Goal: Information Seeking & Learning: Compare options

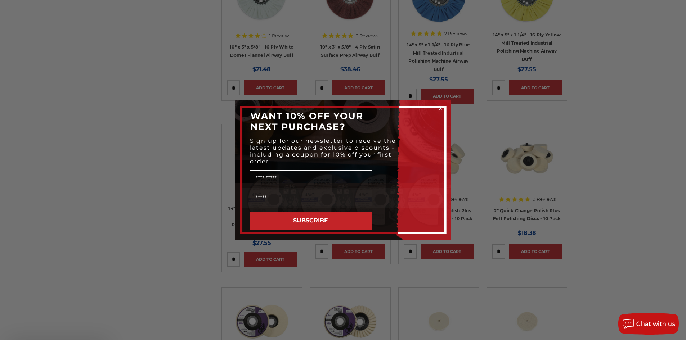
scroll to position [684, 0]
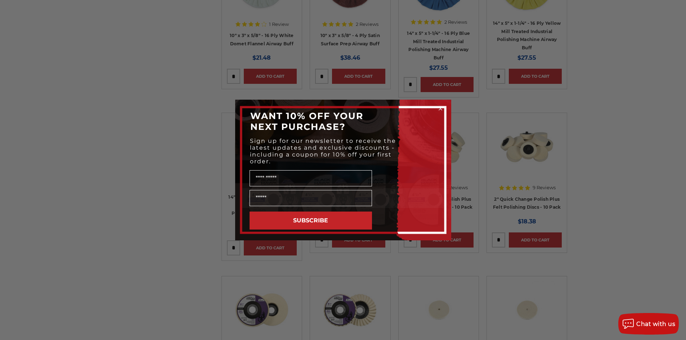
click at [442, 108] on icon "Close dialog" at bounding box center [440, 108] width 3 height 3
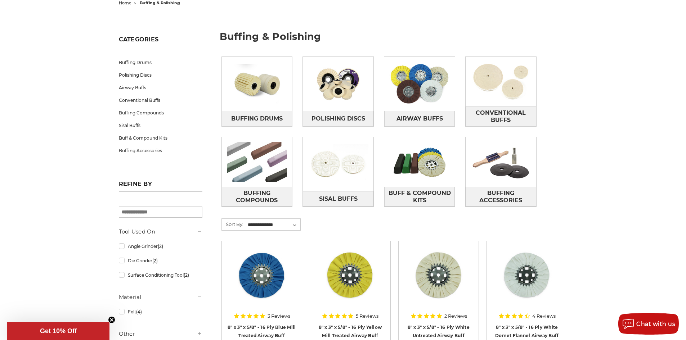
scroll to position [67, 0]
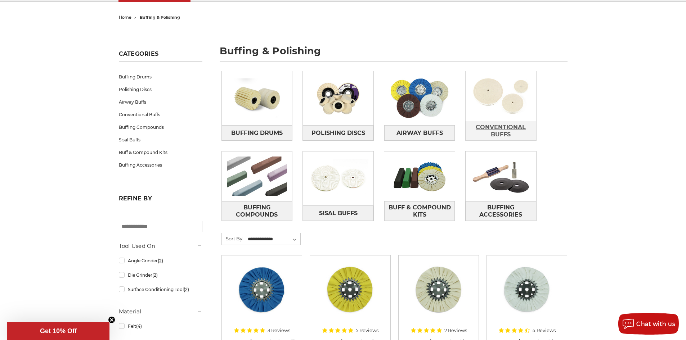
click at [516, 129] on span "Conventional Buffs" at bounding box center [501, 130] width 70 height 19
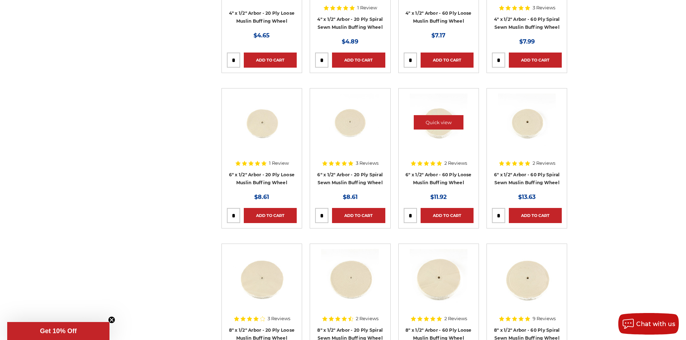
scroll to position [252, 0]
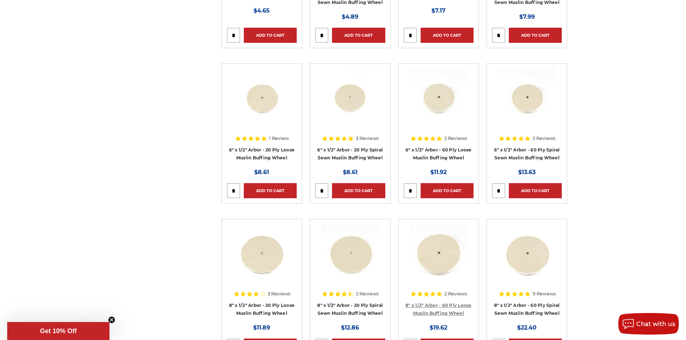
click at [441, 307] on link "8" x 1/2" Arbor - 60 Ply Loose Muslin Buffing Wheel" at bounding box center [439, 310] width 66 height 14
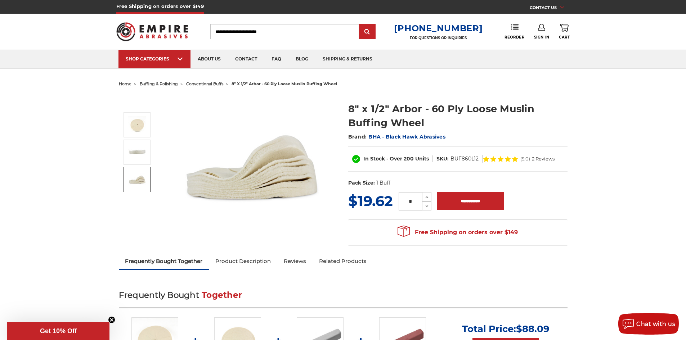
click at [135, 178] on img at bounding box center [137, 180] width 18 height 18
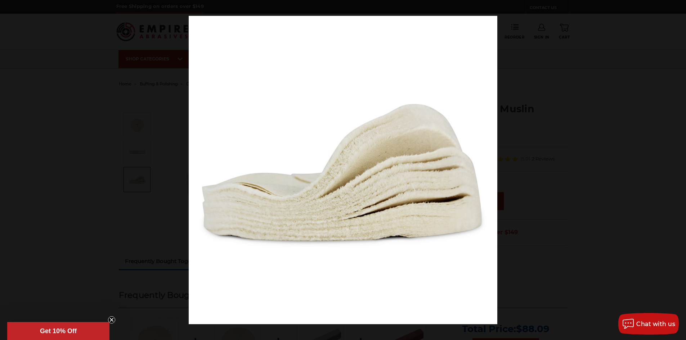
click at [137, 164] on div at bounding box center [343, 170] width 686 height 340
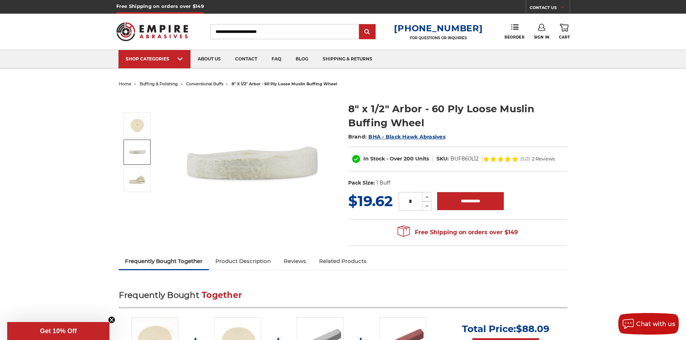
click at [139, 152] on img at bounding box center [137, 152] width 18 height 18
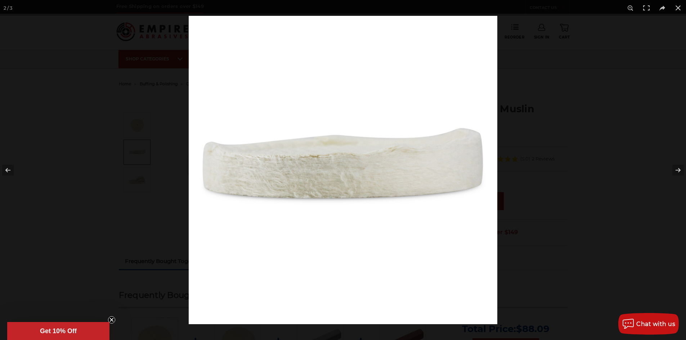
click at [278, 165] on img at bounding box center [343, 170] width 309 height 309
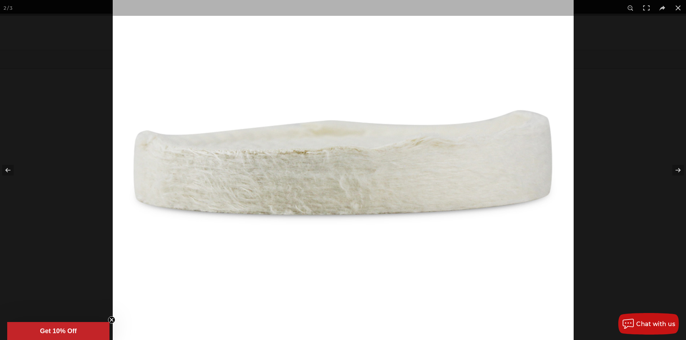
click at [277, 167] on img at bounding box center [343, 172] width 461 height 461
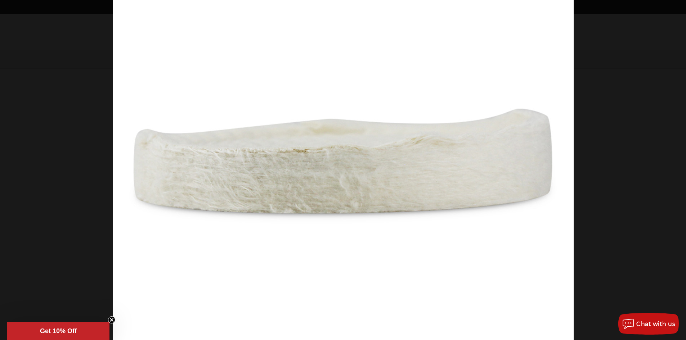
click at [256, 176] on img at bounding box center [343, 171] width 461 height 461
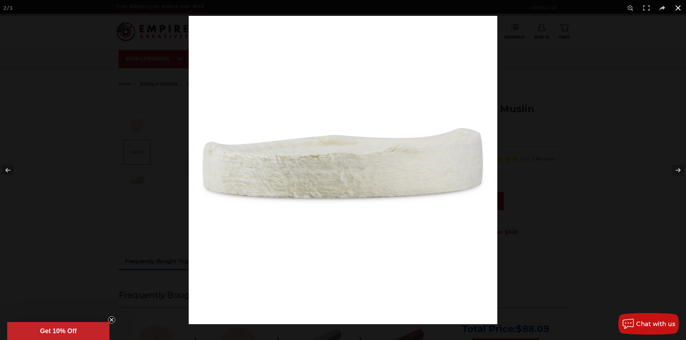
click at [677, 6] on button at bounding box center [678, 8] width 16 height 16
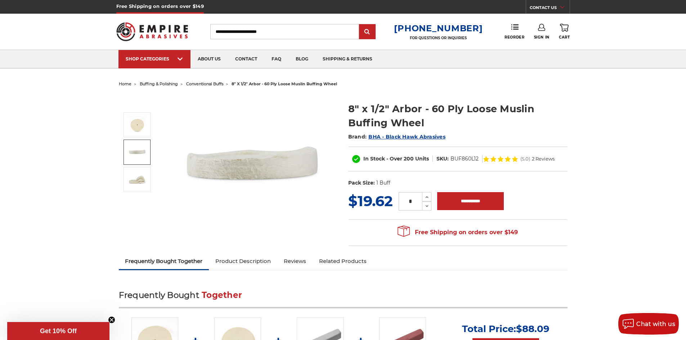
click at [406, 137] on span "BHA - Black Hawk Abrasives" at bounding box center [406, 137] width 77 height 6
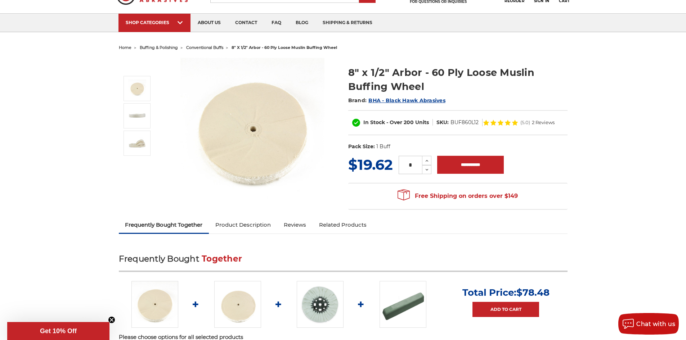
scroll to position [36, 0]
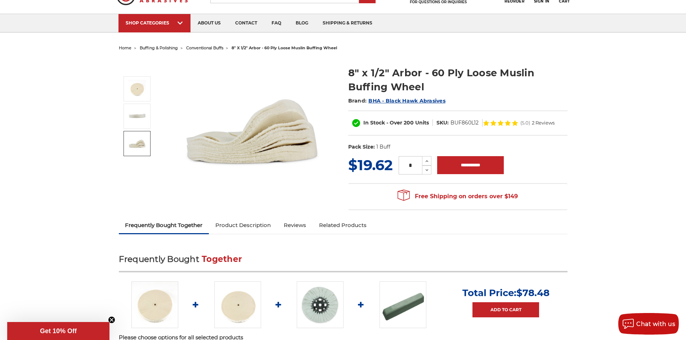
click at [239, 229] on link "Product Description" at bounding box center [243, 226] width 68 height 16
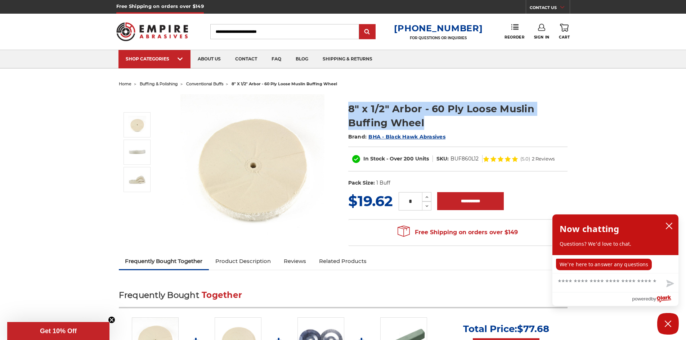
drag, startPoint x: 349, startPoint y: 106, endPoint x: 449, endPoint y: 119, distance: 101.4
click at [449, 119] on h1 "8" x 1/2" Arbor - 60 Ply Loose Muslin Buffing Wheel" at bounding box center [457, 116] width 219 height 28
copy h1 "8" x 1/2" Arbor - 60 Ply Loose Muslin Buffing Wheel"
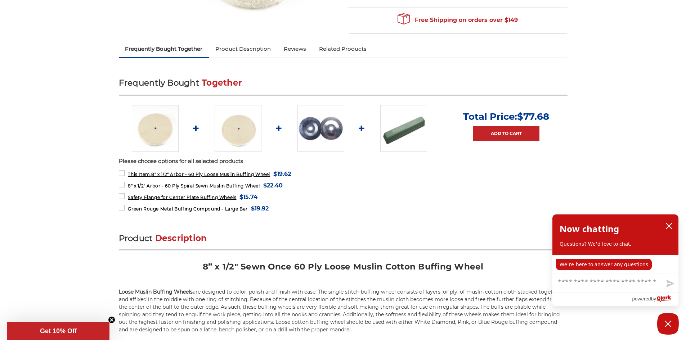
scroll to position [216, 0]
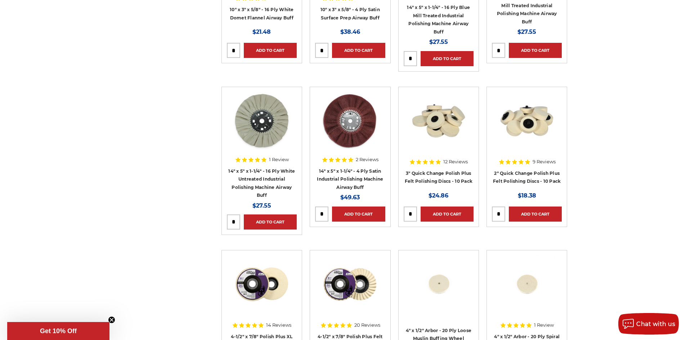
scroll to position [612, 0]
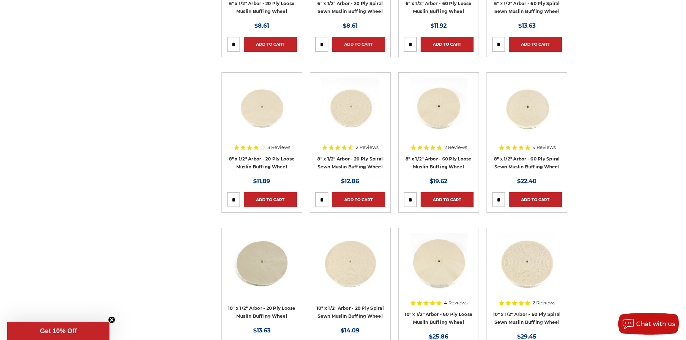
scroll to position [396, 0]
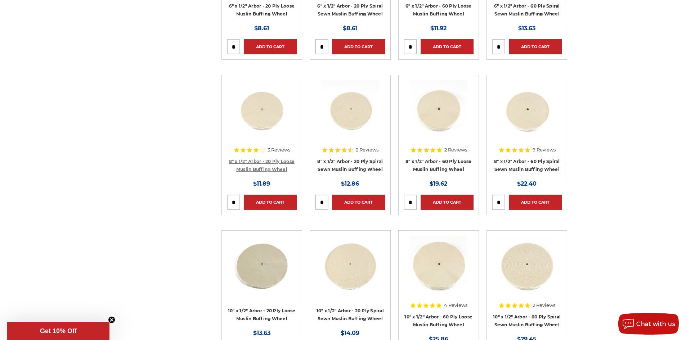
click at [263, 161] on link "8" x 1/2" Arbor - 20 Ply Loose Muslin Buffing Wheel" at bounding box center [262, 166] width 66 height 14
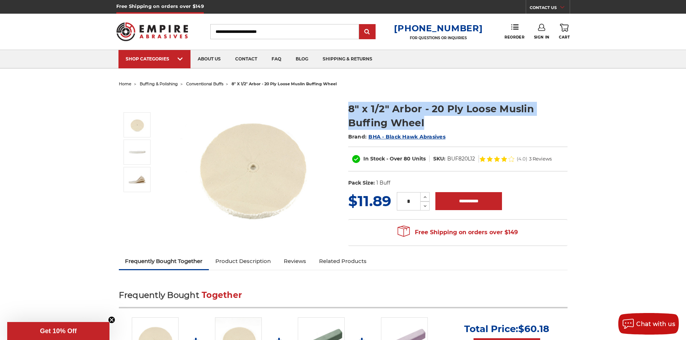
drag, startPoint x: 350, startPoint y: 105, endPoint x: 471, endPoint y: 126, distance: 122.1
click at [471, 126] on h1 "8" x 1/2" Arbor - 20 Ply Loose Muslin Buffing Wheel" at bounding box center [457, 116] width 219 height 28
copy h1 "8" x 1/2" Arbor - 20 Ply Loose Muslin Buffing Wheel"
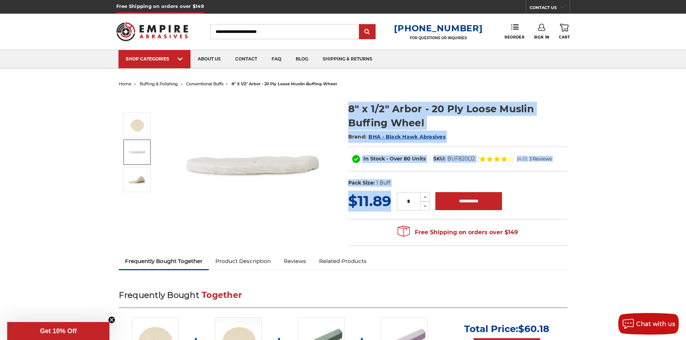
drag, startPoint x: 390, startPoint y: 204, endPoint x: 342, endPoint y: 198, distance: 48.6
click at [342, 198] on div "8" x 1/2" Arbor - 20 Ply Loose Muslin Buffing Wheel Brand: BHA - Black Hawk Abr…" at bounding box center [343, 171] width 459 height 164
click at [361, 198] on span "$11.89" at bounding box center [369, 201] width 43 height 18
click at [348, 203] on section "MSRP: Was: Now: $11.89 (You save ) * Increase Quantity:" at bounding box center [457, 220] width 229 height 59
click at [372, 203] on span "$11.89" at bounding box center [369, 201] width 43 height 18
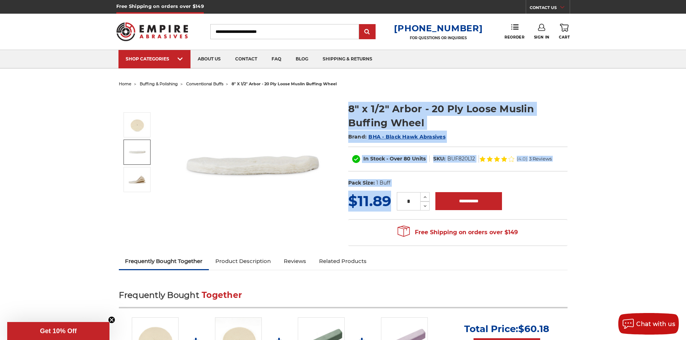
click at [381, 205] on span "$11.89" at bounding box center [369, 201] width 43 height 18
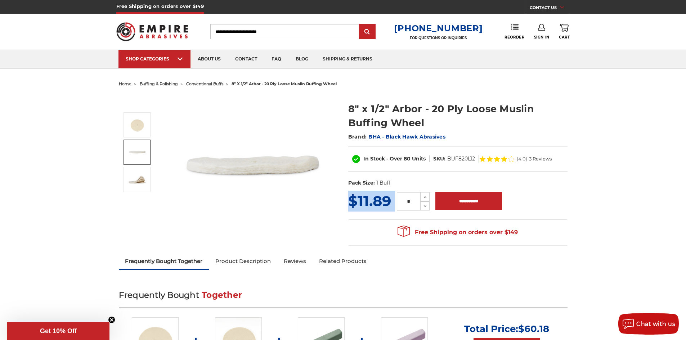
drag, startPoint x: 393, startPoint y: 205, endPoint x: 347, endPoint y: 205, distance: 45.4
click at [347, 205] on section "MSRP: Was: Now: $11.89 (You save ) * Increase Quantity:" at bounding box center [457, 220] width 229 height 59
copy div "$11.89 (You save )"
click at [461, 160] on dd "BUF820L12" at bounding box center [461, 159] width 28 height 8
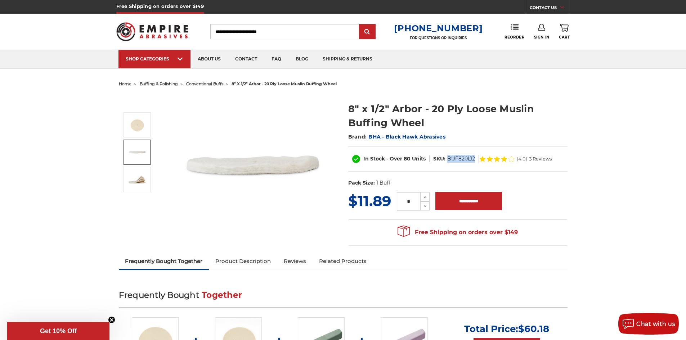
copy dd "BUF820L12"
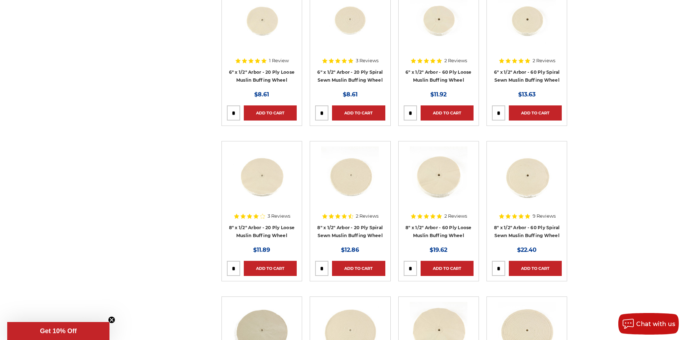
scroll to position [354, 0]
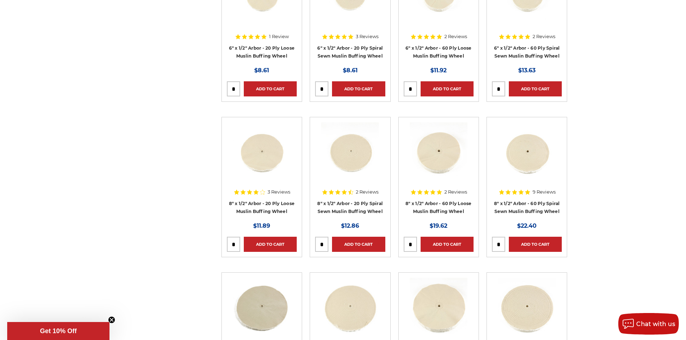
click at [442, 206] on h4 "8" x 1/2" Arbor - 60 Ply Loose Muslin Buffing Wheel" at bounding box center [439, 210] width 70 height 20
click at [443, 203] on link "8" x 1/2" Arbor - 60 Ply Loose Muslin Buffing Wheel" at bounding box center [439, 208] width 66 height 14
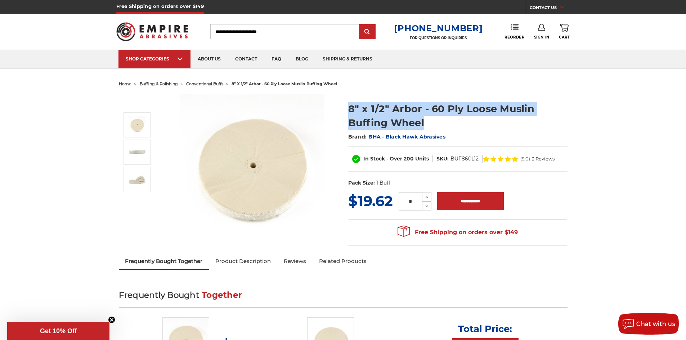
drag, startPoint x: 348, startPoint y: 107, endPoint x: 443, endPoint y: 127, distance: 97.3
click at [443, 127] on section "8" x 1/2" Arbor - 60 Ply Loose Muslin Buffing Wheel Brand: BHA - Black Hawk Abr…" at bounding box center [457, 142] width 229 height 97
copy h1 "8" x 1/2" Arbor - 60 Ply Loose Muslin Buffing Wheel"
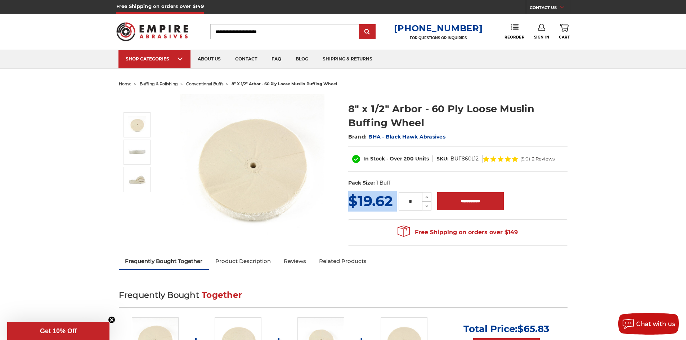
drag, startPoint x: 394, startPoint y: 206, endPoint x: 350, endPoint y: 206, distance: 43.9
click at [350, 206] on div "MSRP: Was: Now: $19.62 (You save ) * Increase Quantity: Decrease Quantity:" at bounding box center [457, 201] width 219 height 21
copy div "$19.62 (You save )"
click at [456, 158] on dd "BUF860L12" at bounding box center [465, 159] width 28 height 8
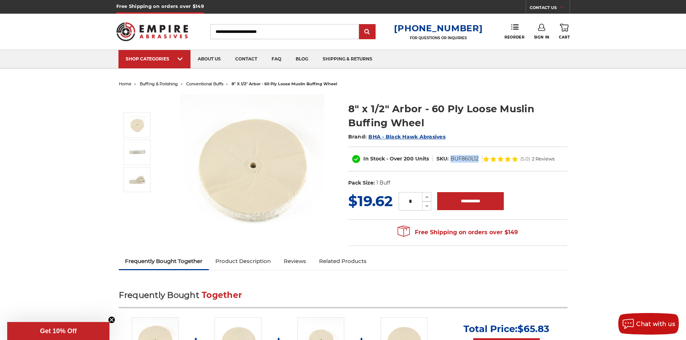
copy dd "BUF860L12"
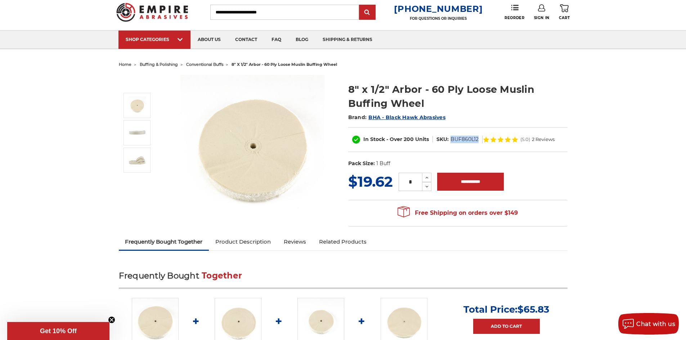
scroll to position [36, 0]
